Goal: Information Seeking & Learning: Learn about a topic

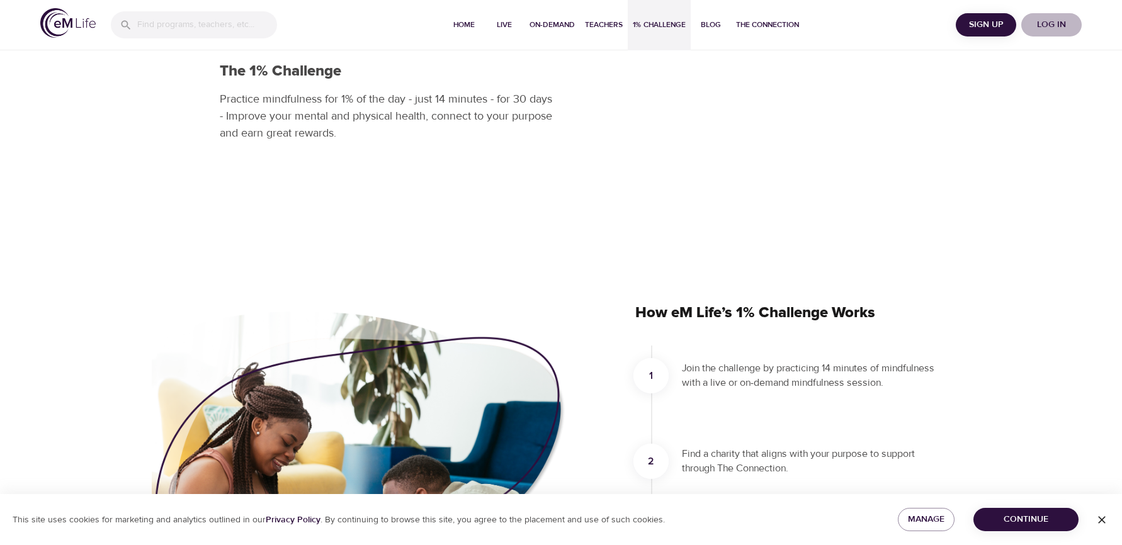
click at [1054, 21] on span "Log in" at bounding box center [1052, 25] width 50 height 16
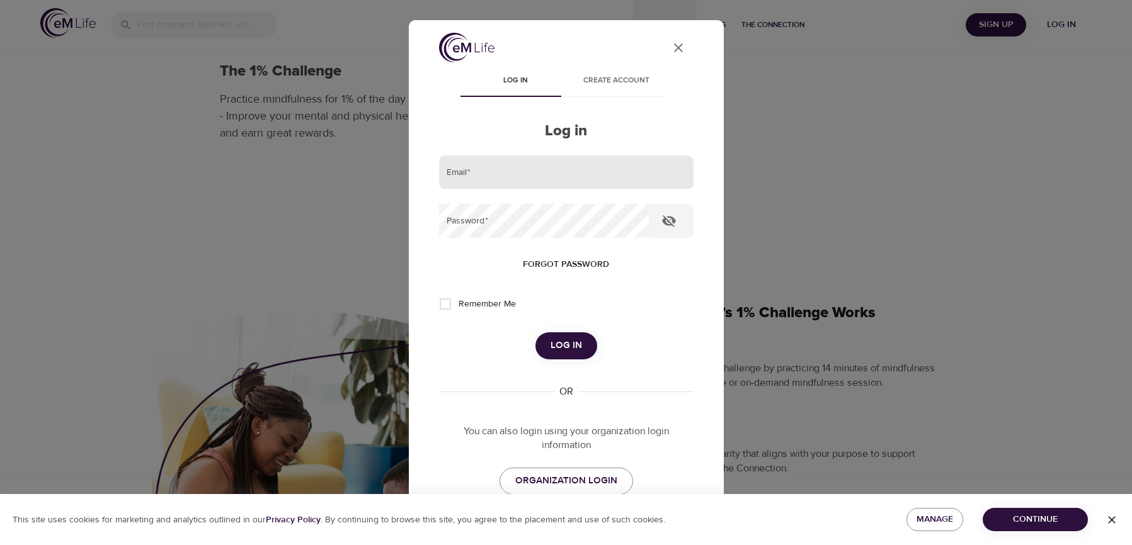
drag, startPoint x: 510, startPoint y: 173, endPoint x: 503, endPoint y: 164, distance: 11.2
click at [510, 172] on input "email" at bounding box center [566, 173] width 254 height 34
type input "[EMAIL_ADDRESS][DOMAIN_NAME]"
click at [535, 333] on button "Log in" at bounding box center [566, 346] width 62 height 26
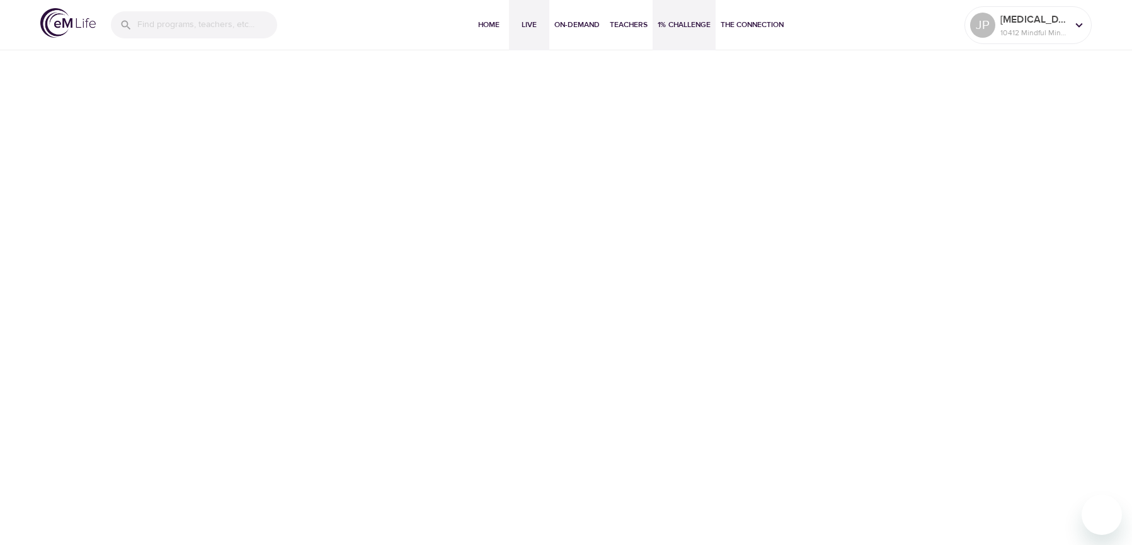
click at [525, 25] on span "Live" at bounding box center [529, 24] width 30 height 13
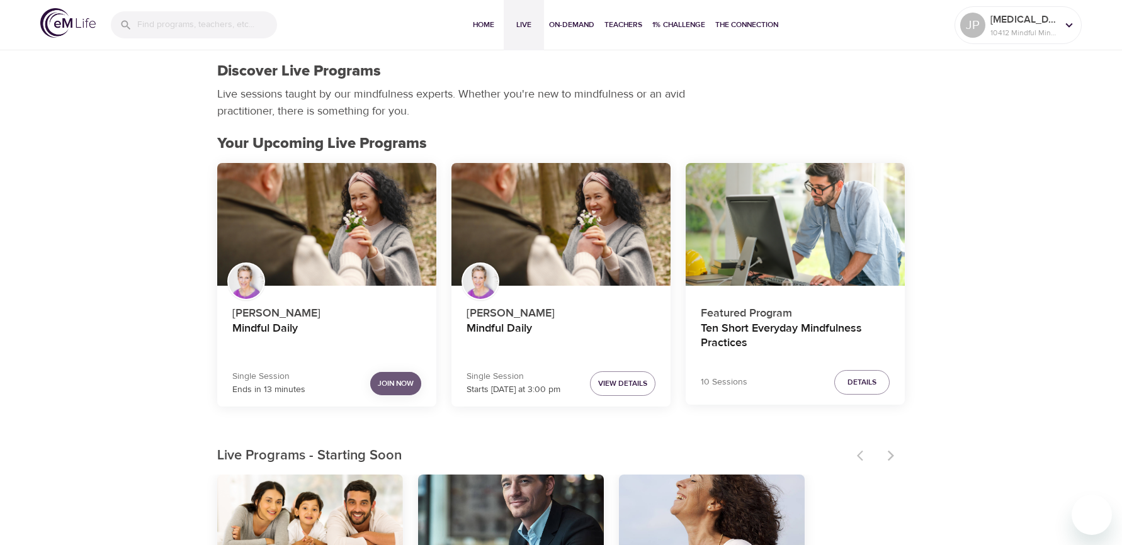
click at [392, 384] on span "Join Now" at bounding box center [396, 383] width 36 height 13
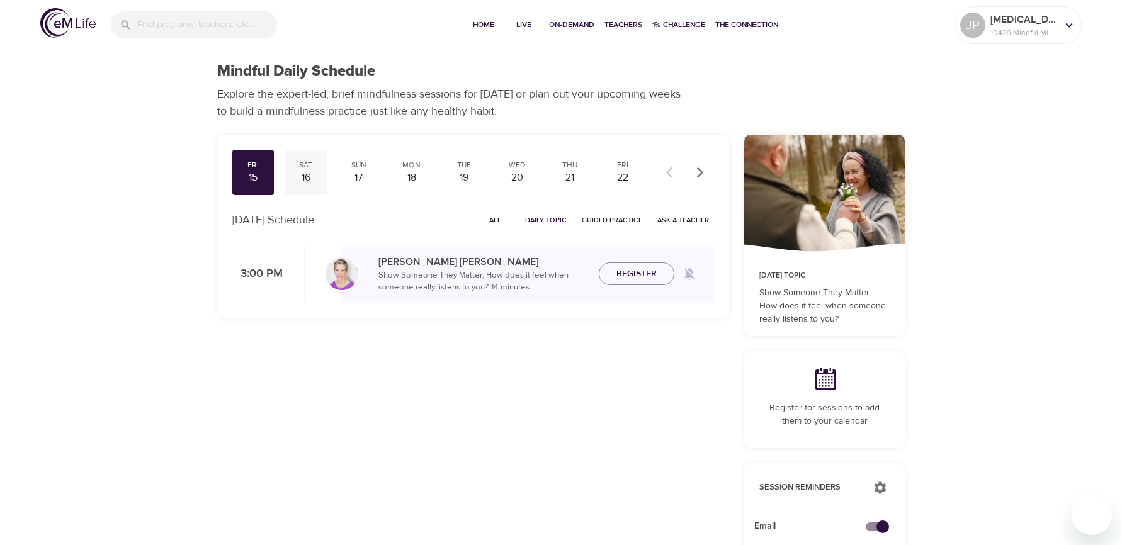
click at [307, 173] on div "16" at bounding box center [305, 178] width 31 height 14
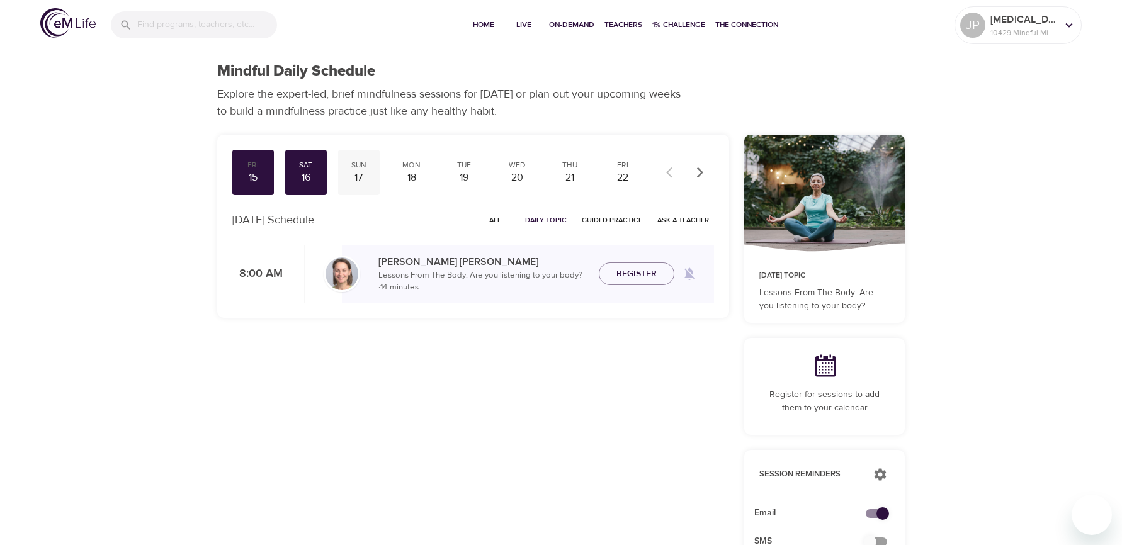
click at [359, 167] on div "Sun" at bounding box center [358, 165] width 31 height 11
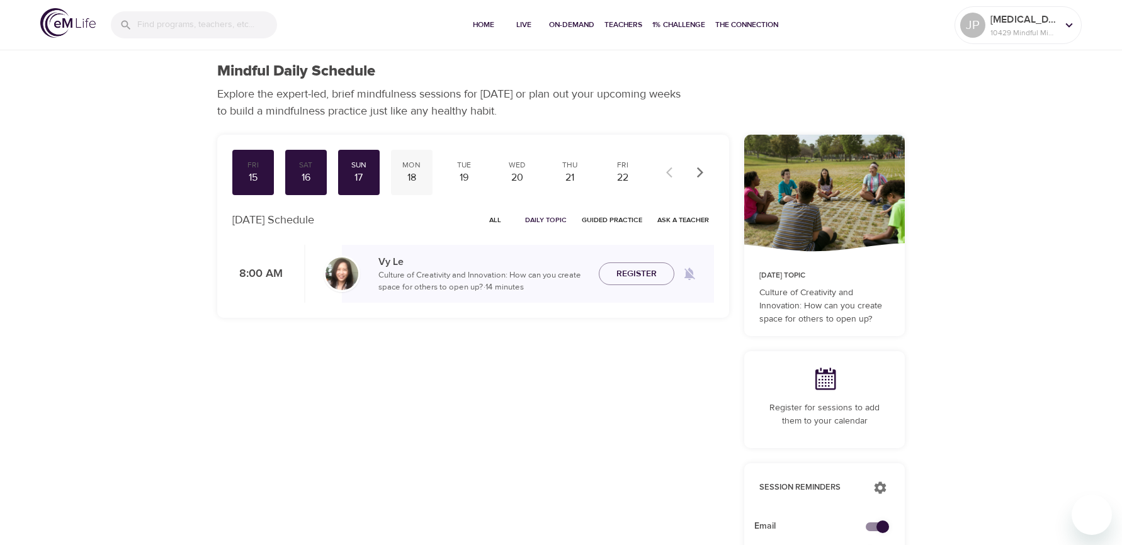
click at [414, 174] on div "18" at bounding box center [411, 178] width 31 height 14
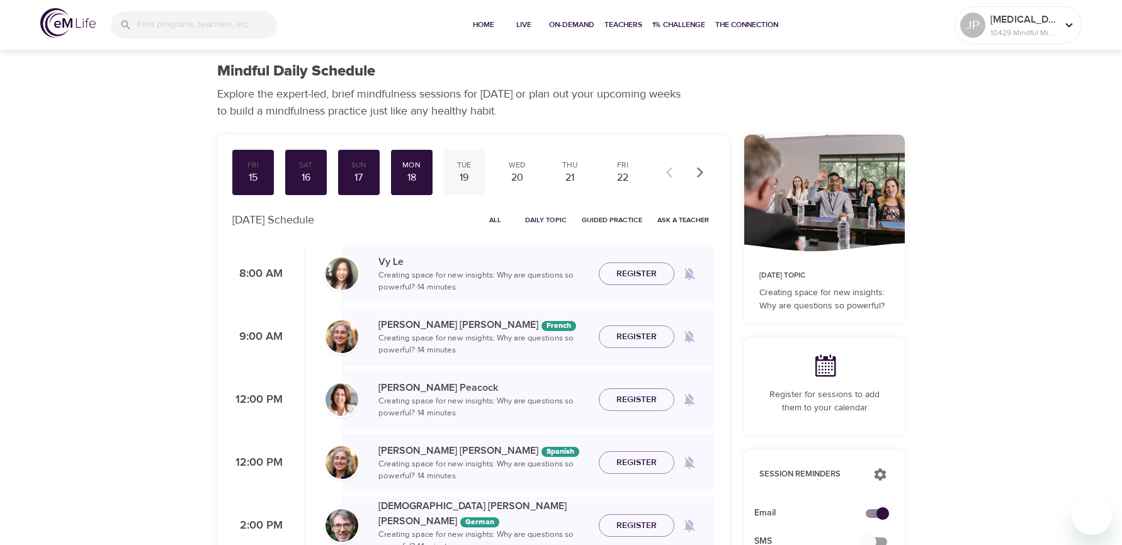
click at [464, 169] on div "Tue" at bounding box center [464, 165] width 31 height 11
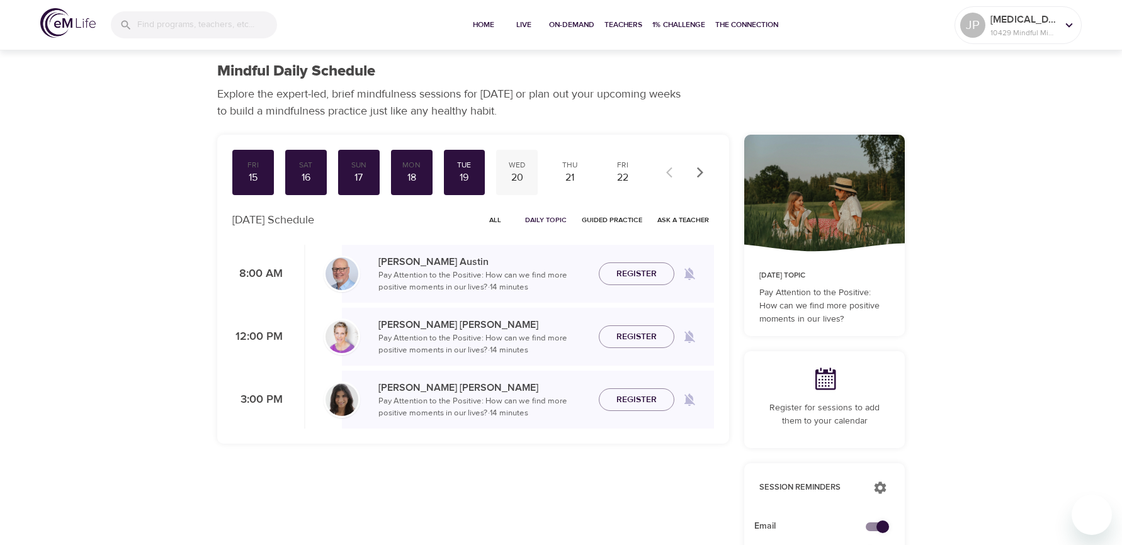
click at [514, 171] on div "20" at bounding box center [516, 178] width 31 height 14
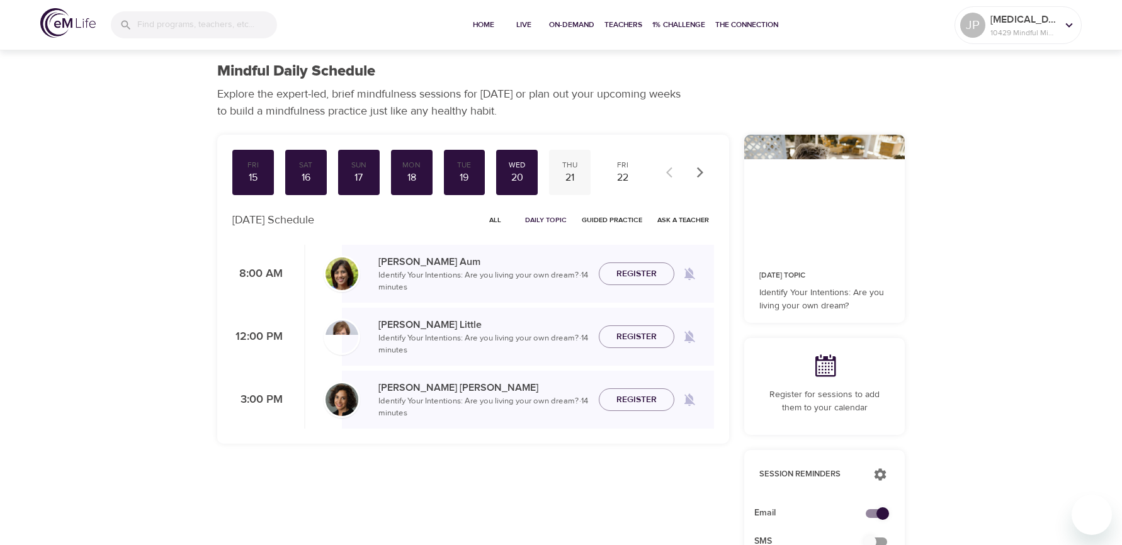
click at [581, 176] on div "21" at bounding box center [569, 178] width 31 height 14
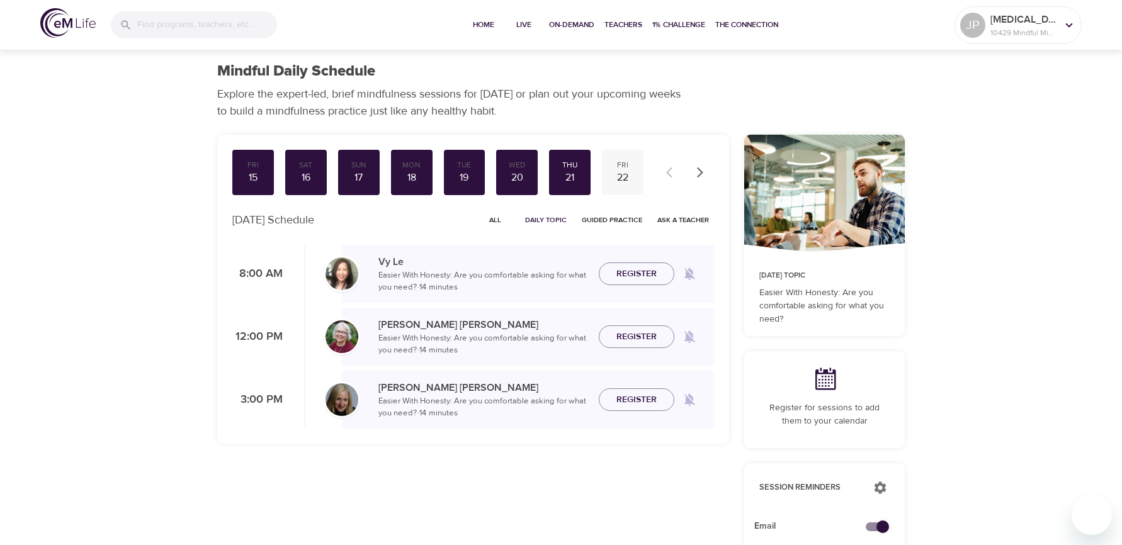
click at [625, 166] on div "Fri" at bounding box center [622, 165] width 31 height 11
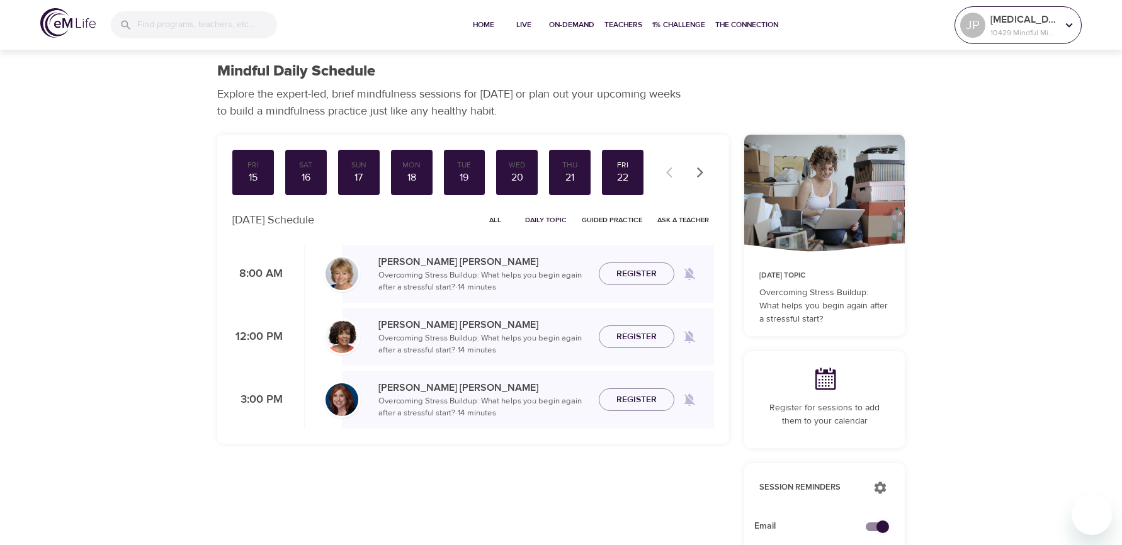
click at [1062, 23] on div at bounding box center [1069, 25] width 19 height 19
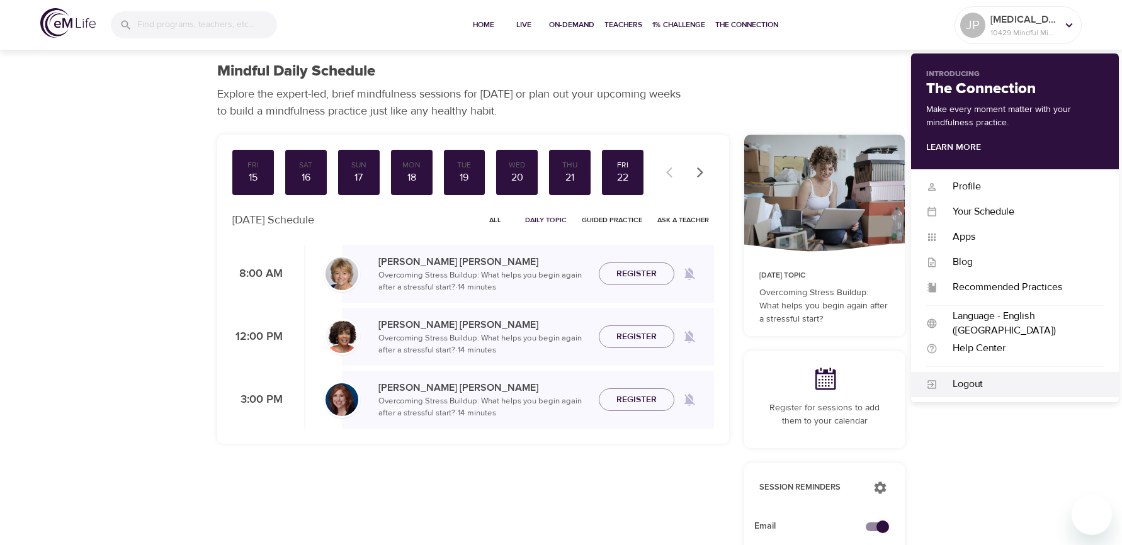
click at [962, 381] on div "Logout" at bounding box center [1021, 384] width 166 height 14
